Goal: Information Seeking & Learning: Understand process/instructions

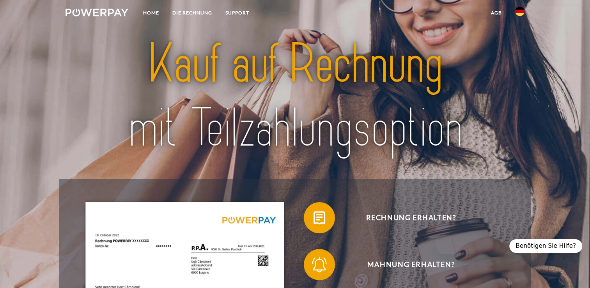
click at [516, 12] on img at bounding box center [519, 11] width 9 height 9
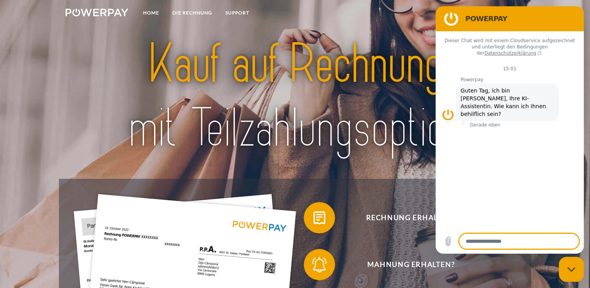
click at [568, 262] on div "Messaging-Fenster schließen" at bounding box center [571, 268] width 23 height 23
type textarea "*"
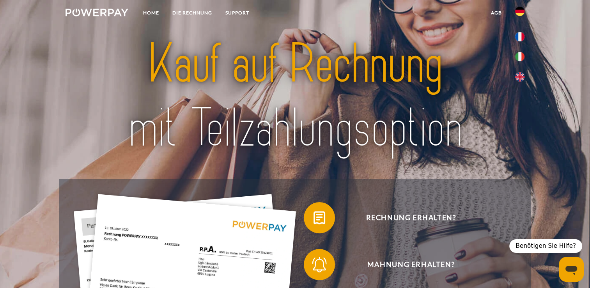
click at [518, 38] on img at bounding box center [519, 36] width 9 height 9
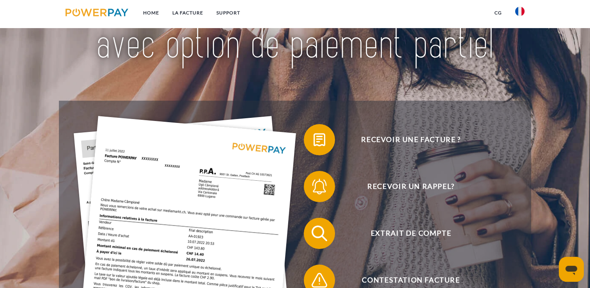
scroll to position [117, 0]
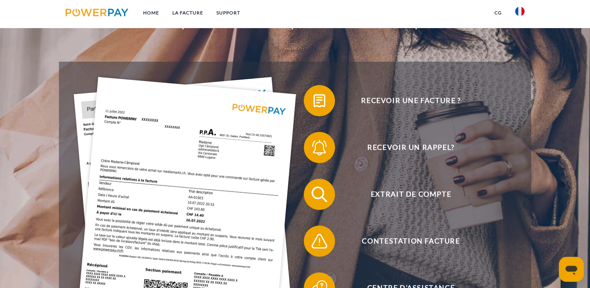
click at [321, 149] on span at bounding box center [307, 147] width 39 height 39
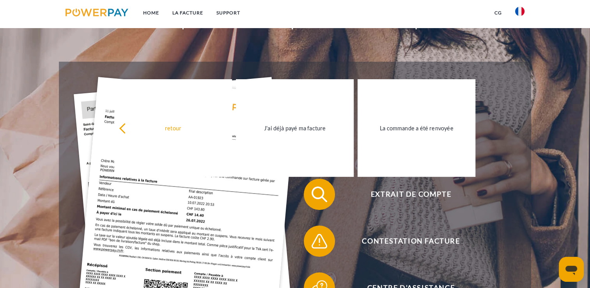
click at [321, 149] on link "J'ai déjà payé ma facture" at bounding box center [295, 128] width 118 height 98
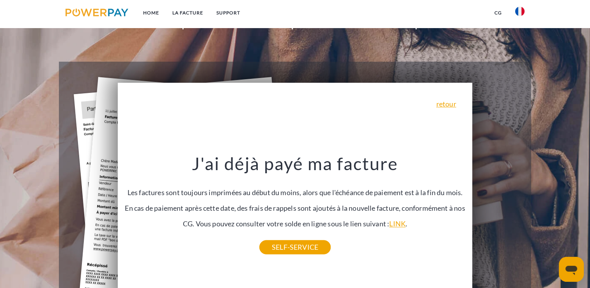
scroll to position [195, 0]
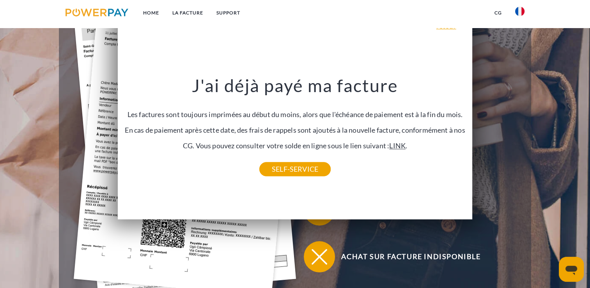
click at [401, 149] on link "LINK" at bounding box center [397, 145] width 16 height 9
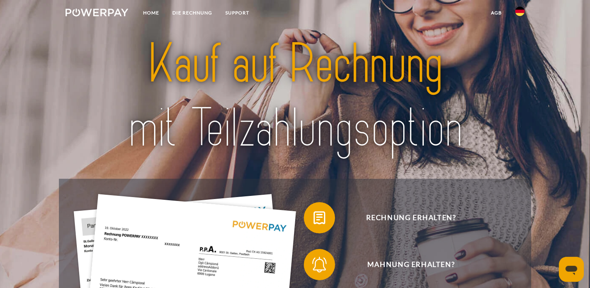
click at [520, 12] on img at bounding box center [519, 11] width 9 height 9
click at [520, 33] on img at bounding box center [519, 36] width 9 height 9
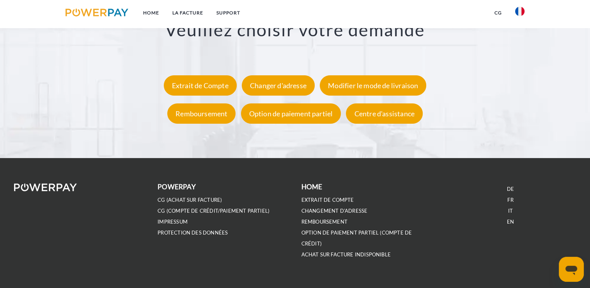
scroll to position [1488, 0]
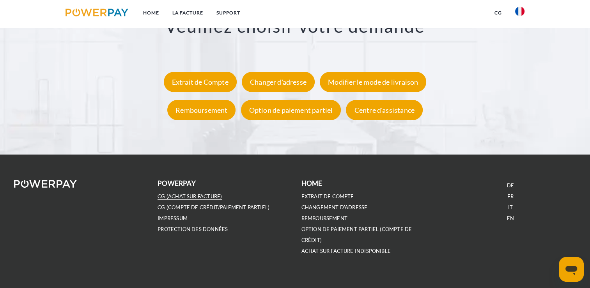
click at [188, 199] on link "CG (achat sur facture)" at bounding box center [190, 196] width 64 height 7
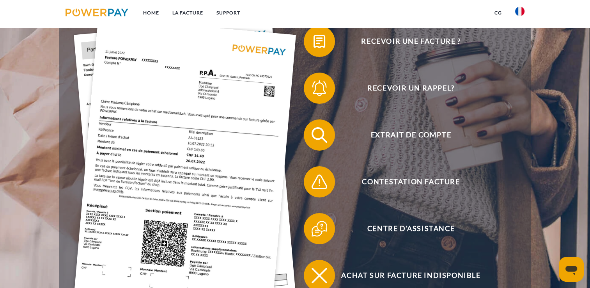
scroll to position [195, 0]
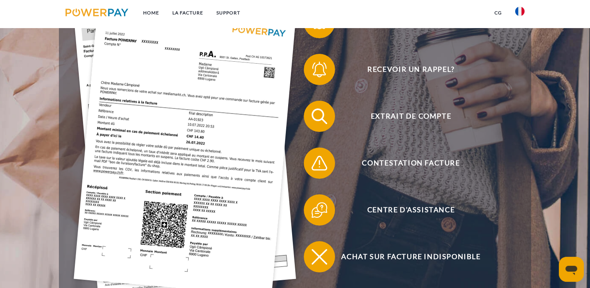
click at [419, 217] on span "Centre d'assistance" at bounding box center [411, 209] width 191 height 31
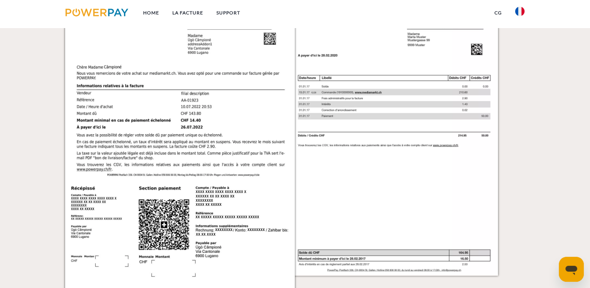
scroll to position [864, 0]
